Goal: Information Seeking & Learning: Learn about a topic

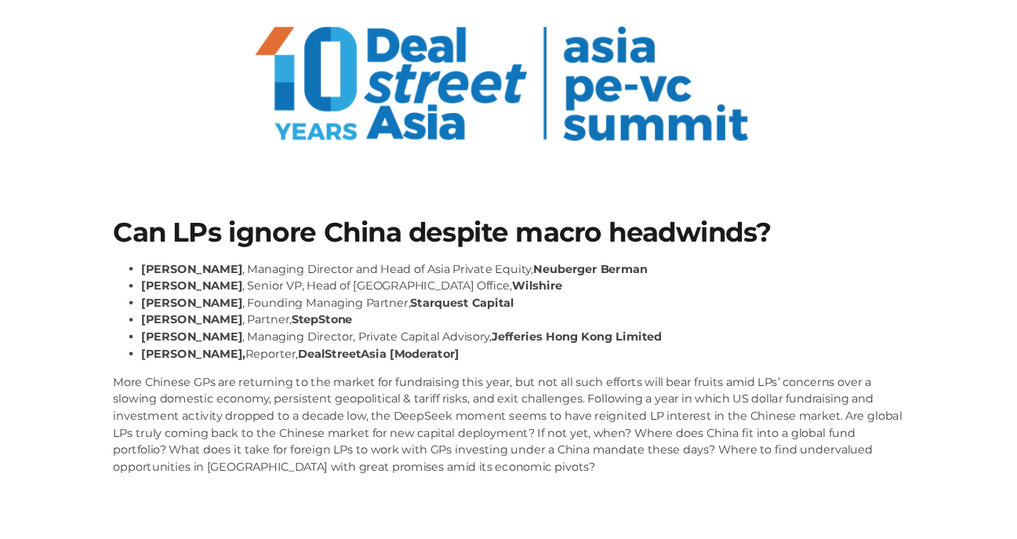
scroll to position [120, 0]
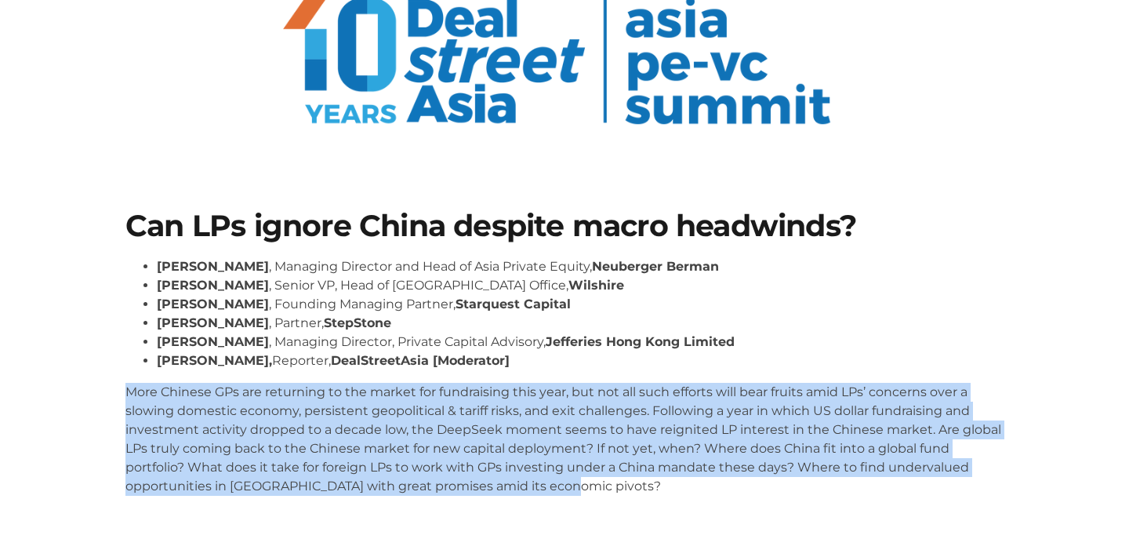
drag, startPoint x: 581, startPoint y: 484, endPoint x: 122, endPoint y: 392, distance: 467.7
click at [122, 392] on div "Can LPs ignore China despite macro headwinds? [PERSON_NAME] , Managing Director…" at bounding box center [565, 359] width 894 height 312
copy p "More Chinese GPs are returning to the market for fundraising this year, but not…"
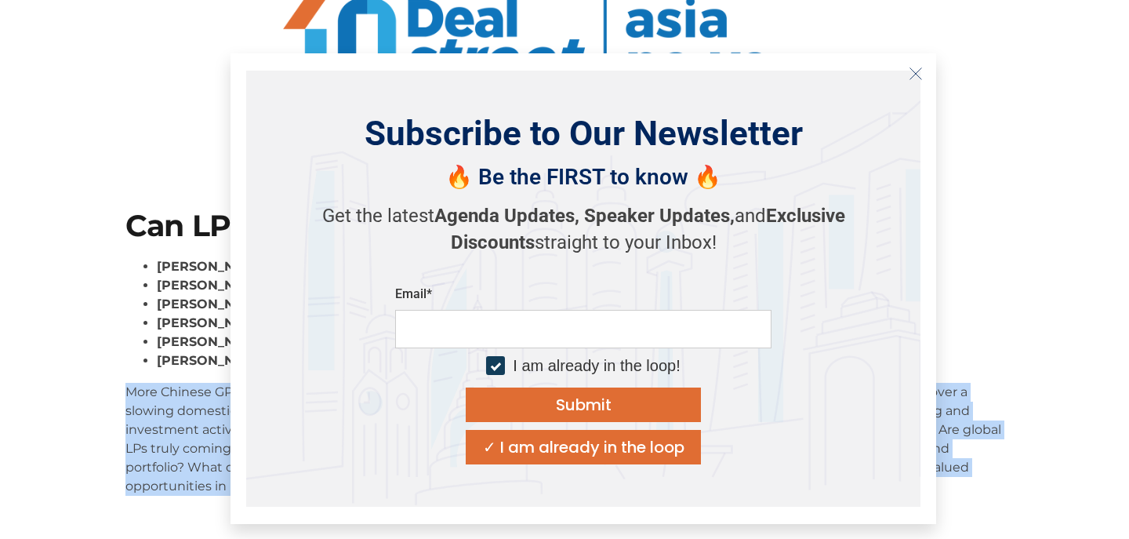
click at [916, 74] on icon "Close" at bounding box center [916, 74] width 14 height 14
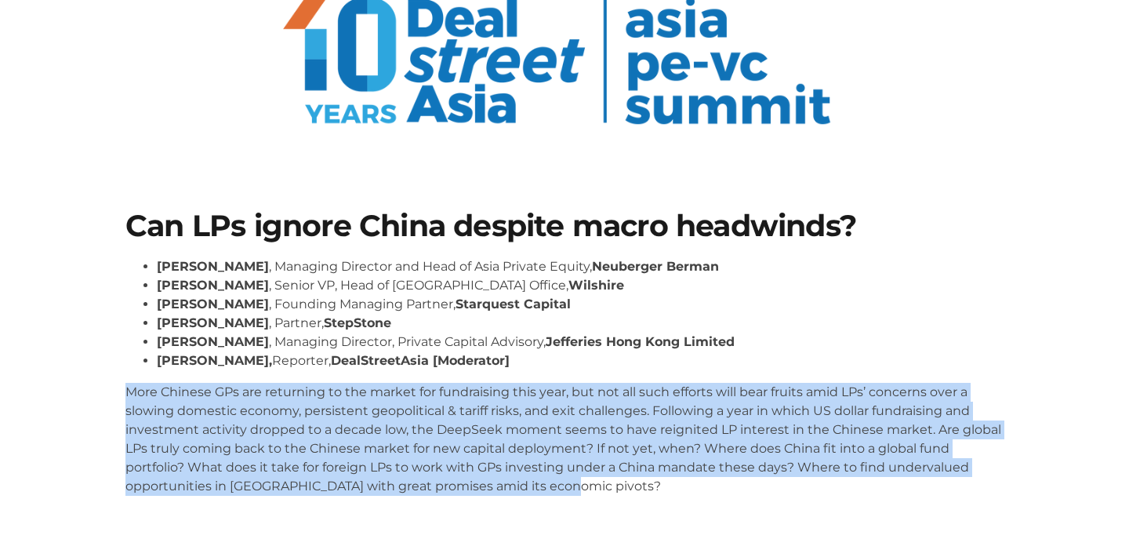
click at [588, 483] on p "More Chinese GPs are returning to the market for fundraising this year, but not…" at bounding box center [564, 439] width 878 height 113
drag, startPoint x: 590, startPoint y: 477, endPoint x: 119, endPoint y: 389, distance: 479.5
click at [119, 389] on div "Can LPs ignore China despite macro headwinds? [PERSON_NAME] , Managing Director…" at bounding box center [565, 359] width 894 height 312
copy p "More Chinese GPs are returning to the market for fundraising this year, but not…"
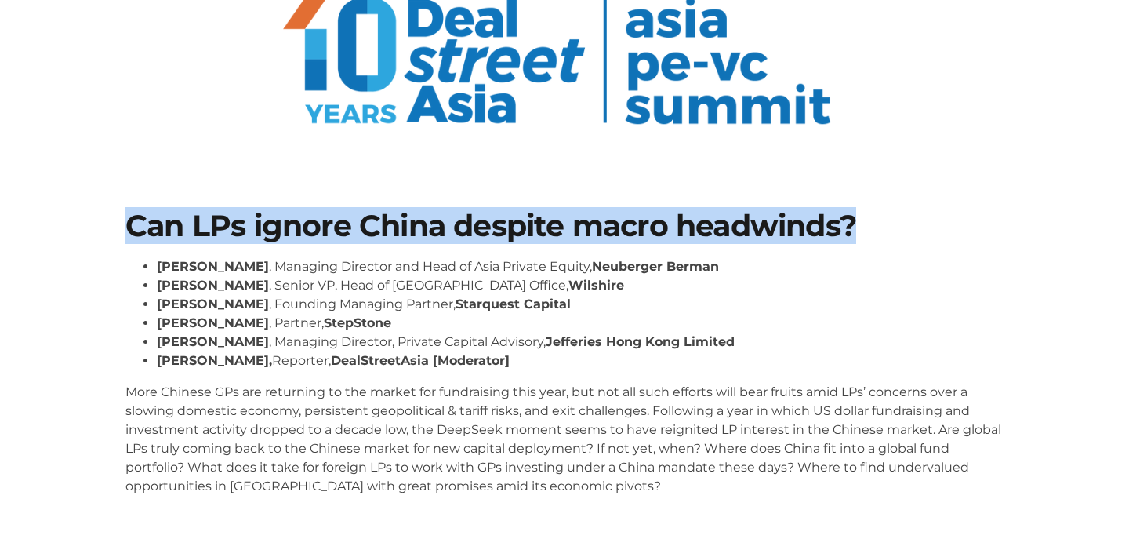
drag, startPoint x: 133, startPoint y: 223, endPoint x: 924, endPoint y: 216, distance: 791.9
click at [924, 216] on h1 "Can LPs ignore China despite macro headwinds?" at bounding box center [564, 226] width 878 height 30
copy h1 "Can LPs ignore China despite macro headwinds?"
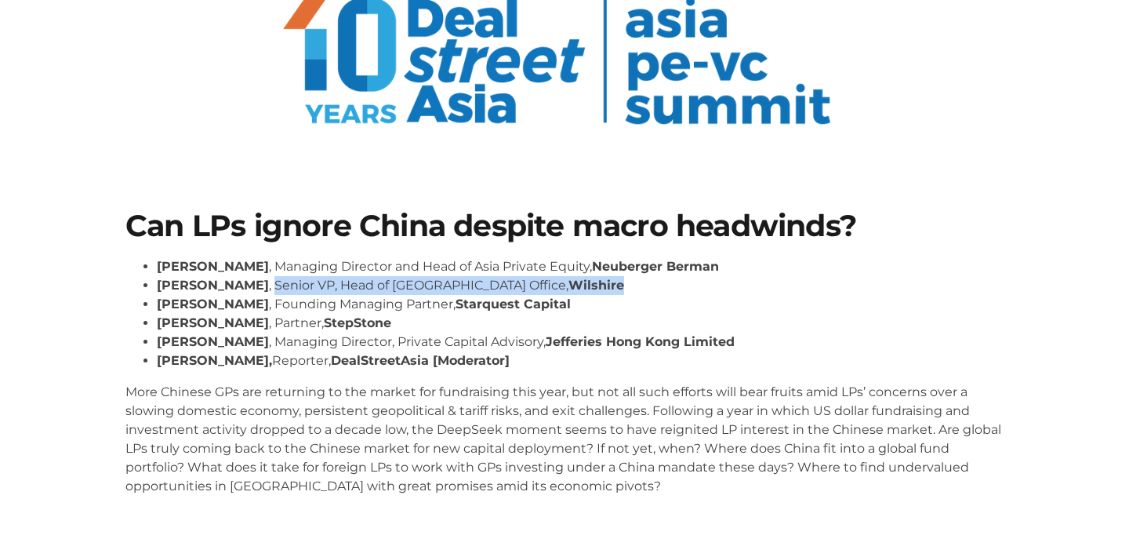
drag, startPoint x: 220, startPoint y: 288, endPoint x: 513, endPoint y: 289, distance: 292.5
click at [513, 289] on li "[PERSON_NAME] , Senior VP, Head of [GEOGRAPHIC_DATA] Office, [GEOGRAPHIC_DATA]" at bounding box center [580, 285] width 847 height 19
copy li "Senior VP, Head of [GEOGRAPHIC_DATA], [GEOGRAPHIC_DATA]"
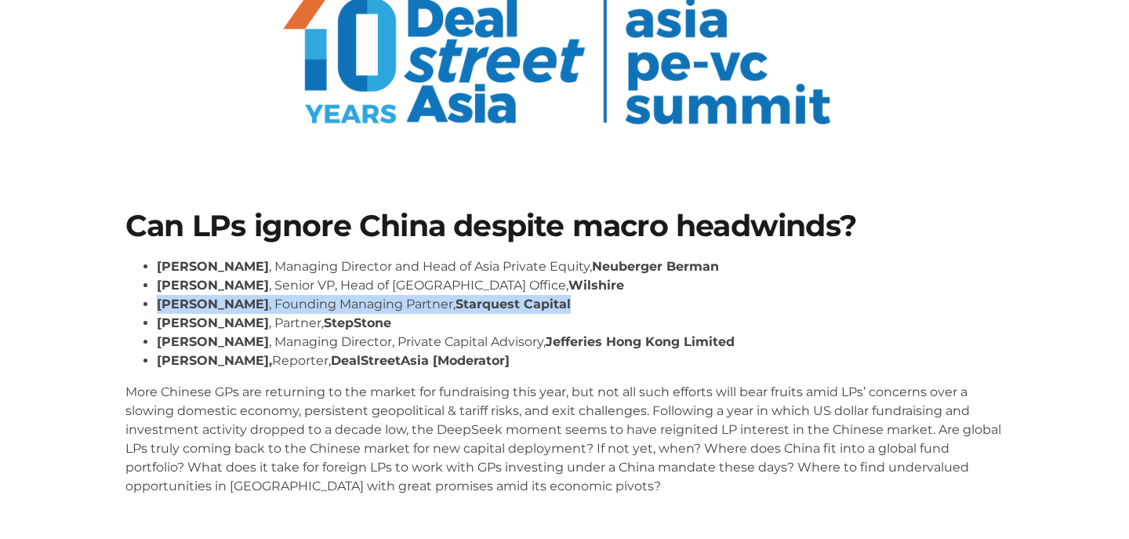
drag, startPoint x: 157, startPoint y: 305, endPoint x: 572, endPoint y: 304, distance: 414.8
click at [572, 304] on li "[PERSON_NAME] , Founding Managing Partner, Starquest Capital" at bounding box center [580, 304] width 847 height 19
copy li "[PERSON_NAME] , Founding Managing Partner, Starquest Capital"
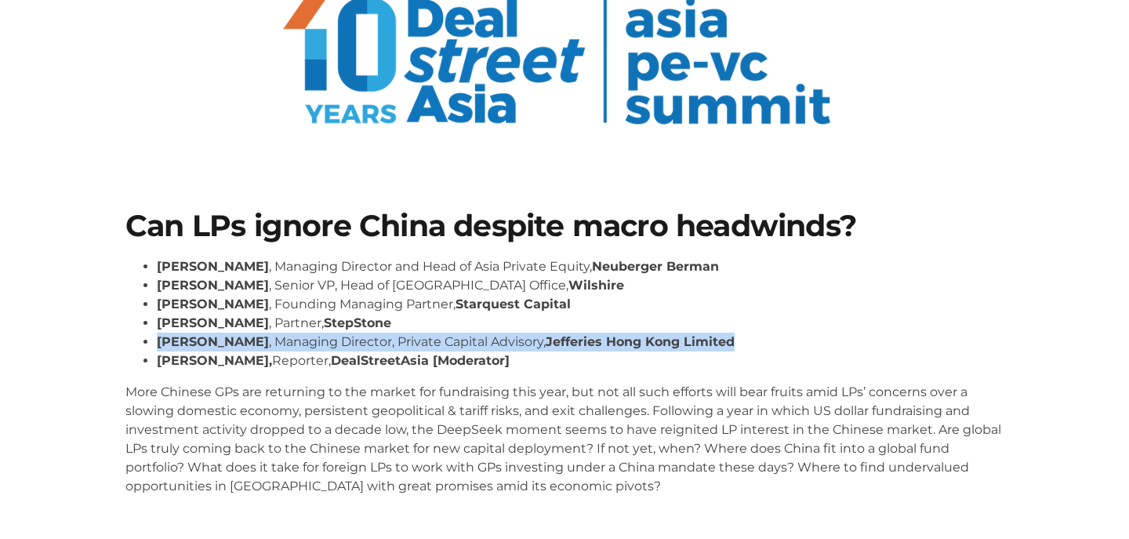
drag, startPoint x: 168, startPoint y: 343, endPoint x: 725, endPoint y: 343, distance: 557.5
click at [725, 343] on li "[PERSON_NAME] , Managing Director, Private Capital Advisory, [PERSON_NAME] Hong…" at bounding box center [580, 341] width 847 height 19
copy li "[PERSON_NAME] , Managing Director, Private Capital Advisory, [PERSON_NAME] Hong…"
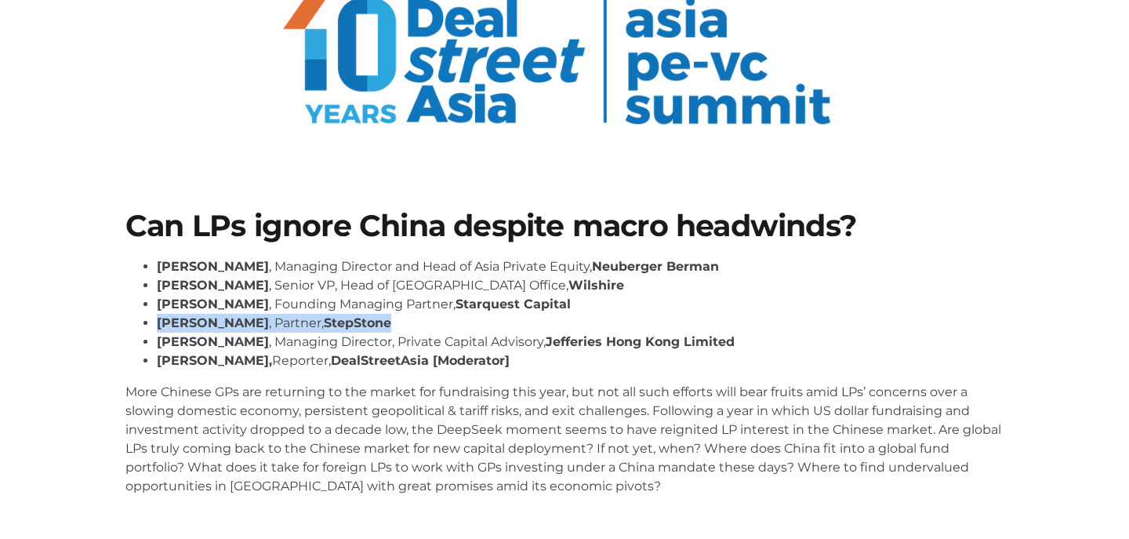
drag, startPoint x: 161, startPoint y: 322, endPoint x: 373, endPoint y: 315, distance: 212.6
click at [372, 319] on li "[PERSON_NAME] , Partner, StepStone" at bounding box center [580, 323] width 847 height 19
copy li "[PERSON_NAME] , Partner, StepStone"
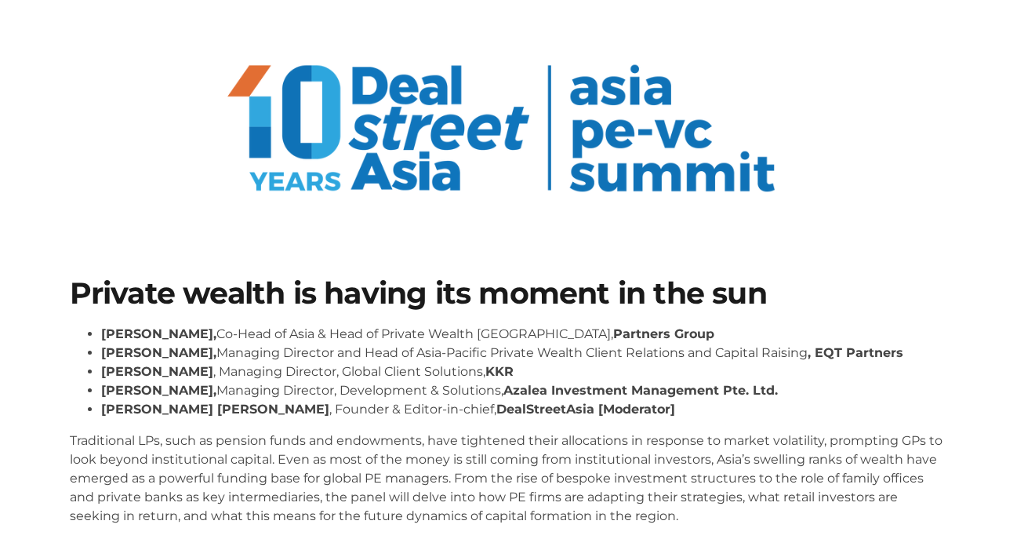
scroll to position [85, 0]
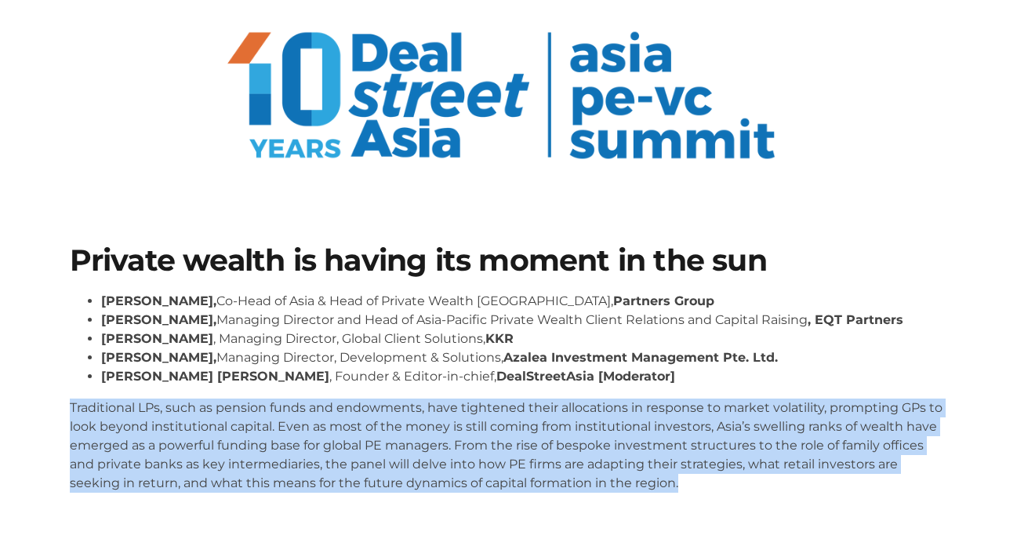
drag, startPoint x: 65, startPoint y: 403, endPoint x: 750, endPoint y: 496, distance: 690.7
click at [750, 496] on div "Private wealth is having its moment in the sun Henry Chui, Co-Head of Asia & He…" at bounding box center [509, 375] width 894 height 274
copy p "Traditional LPs, such as pension funds and endowments, have tightened their all…"
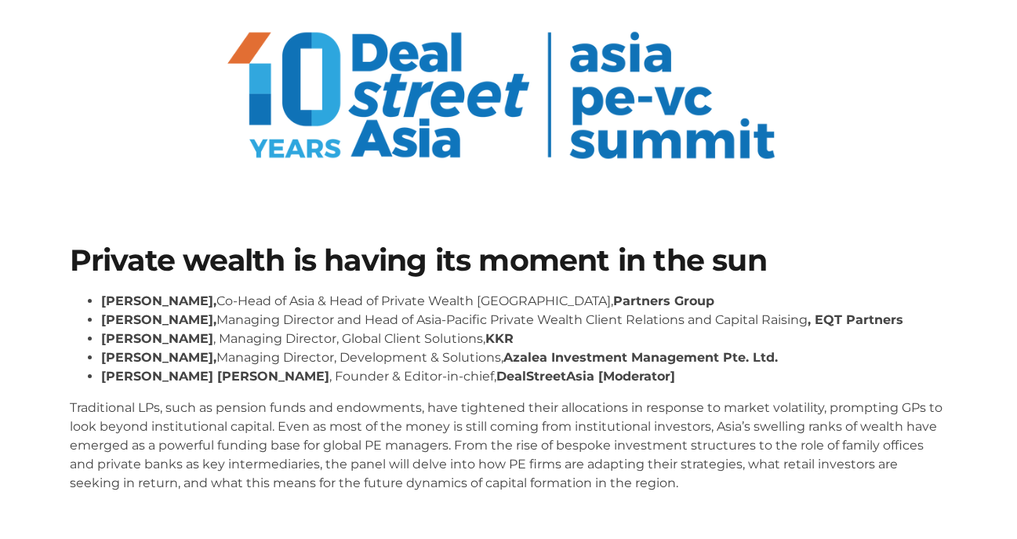
click at [213, 331] on strong "Jacqueline Zhuang" at bounding box center [157, 338] width 112 height 15
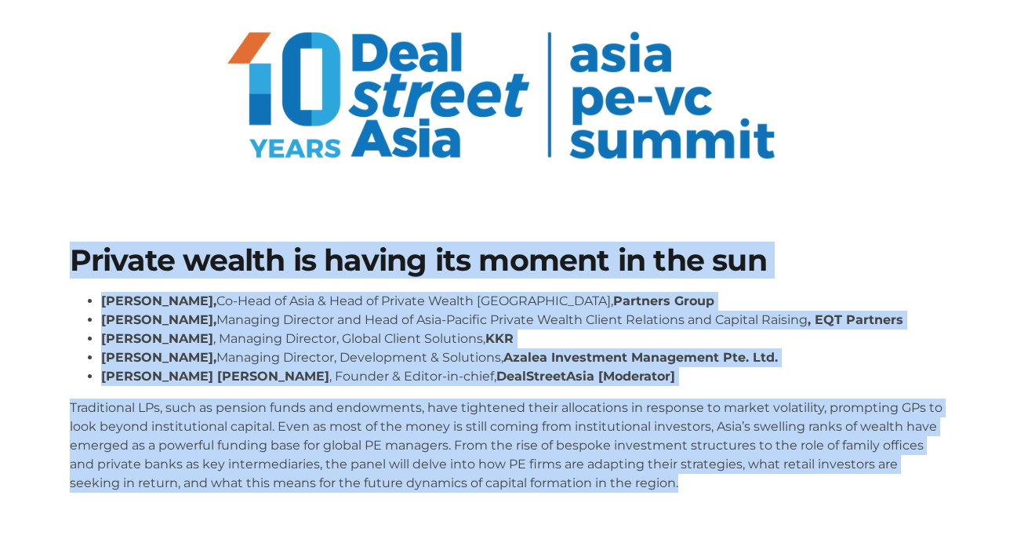
drag, startPoint x: 78, startPoint y: 260, endPoint x: 750, endPoint y: 505, distance: 715.3
click at [750, 506] on div "Private wealth is having its moment in the sun Henry Chui, Co-Head of Asia & He…" at bounding box center [509, 375] width 894 height 274
copy div "Private wealth is having its moment in the sun Henry Chui, Co-Head of Asia & He…"
